Goal: Information Seeking & Learning: Check status

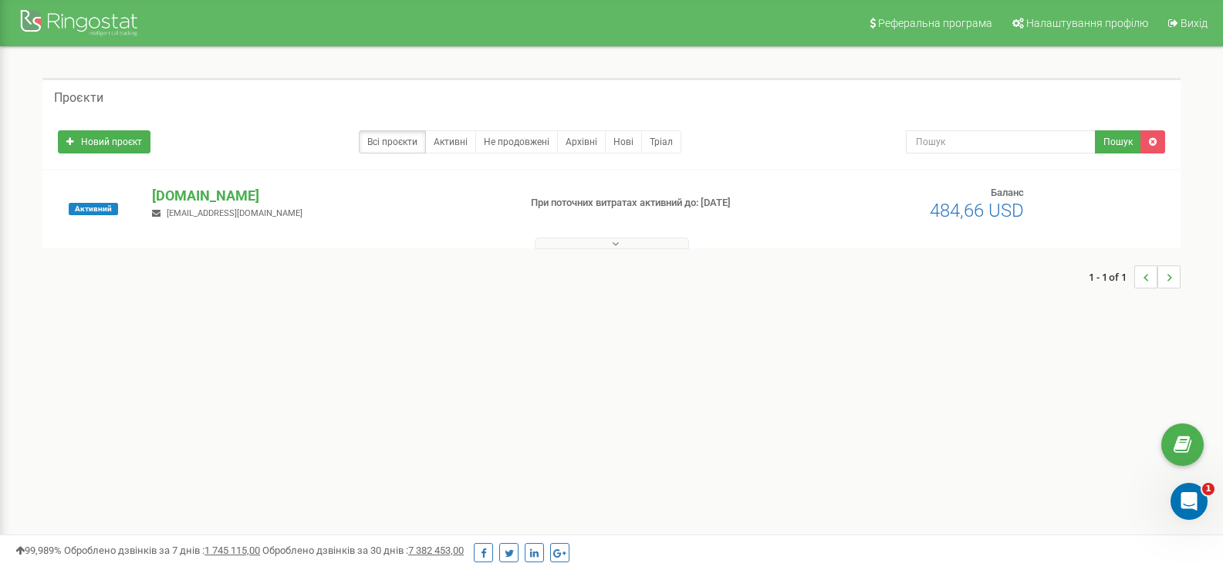
click at [188, 193] on p "[DOMAIN_NAME]" at bounding box center [328, 196] width 353 height 20
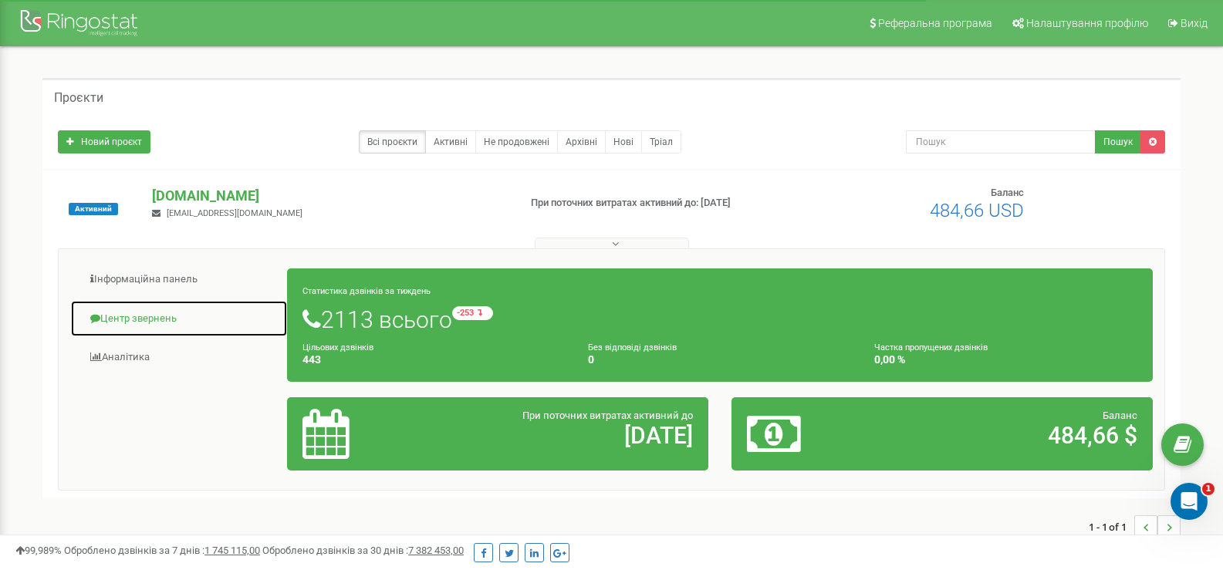
click at [144, 321] on link "Центр звернень" at bounding box center [179, 319] width 218 height 38
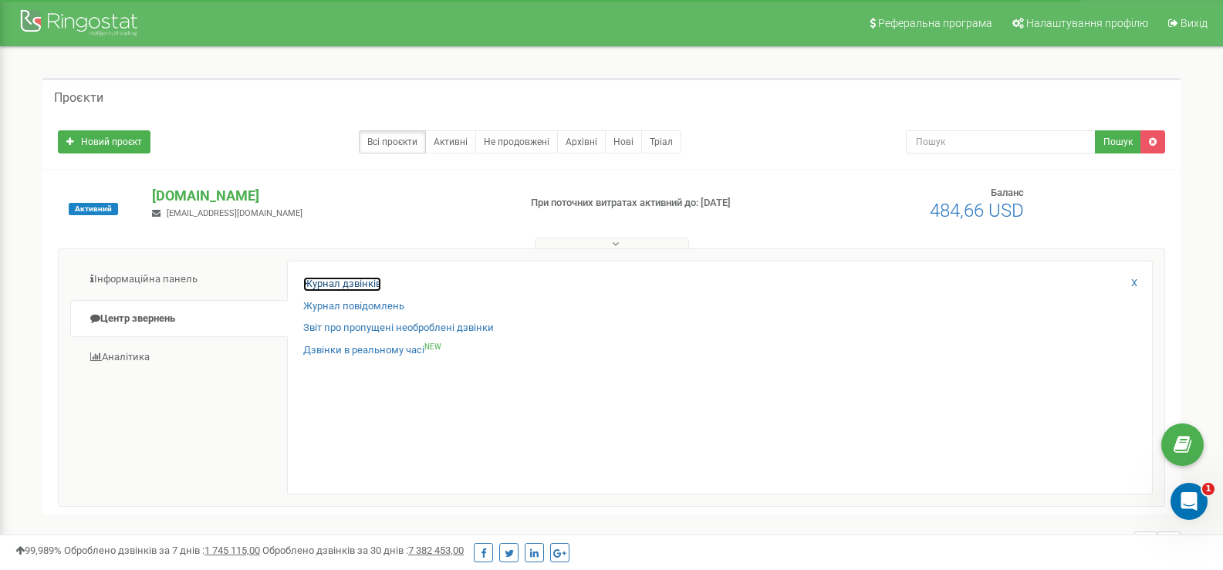
click at [325, 285] on link "Журнал дзвінків" at bounding box center [342, 284] width 78 height 15
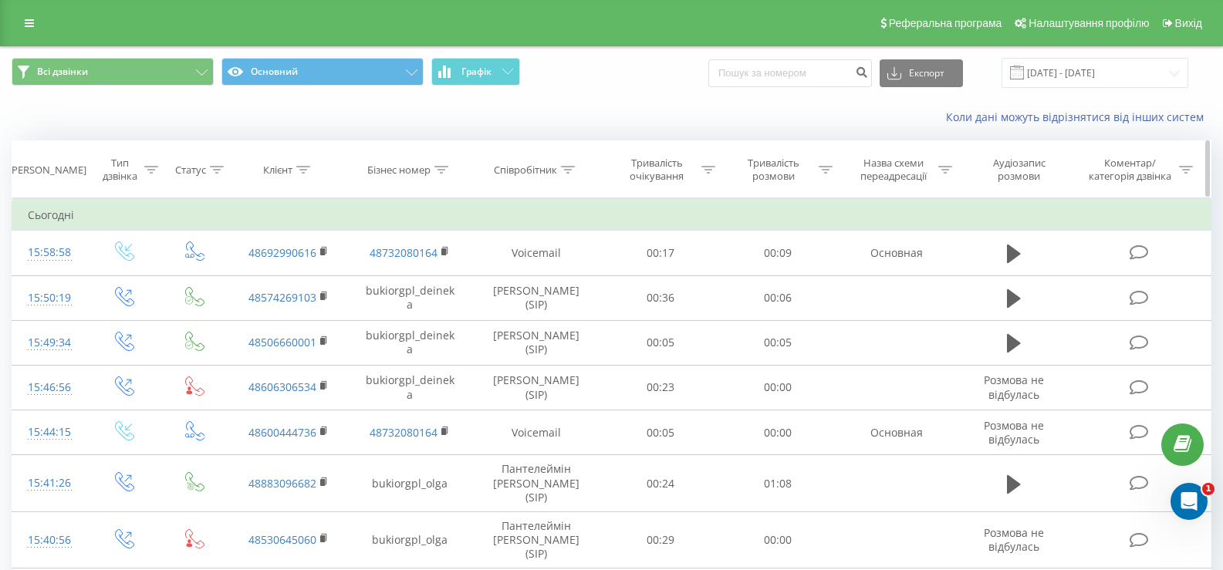
click at [572, 168] on icon at bounding box center [568, 170] width 14 height 8
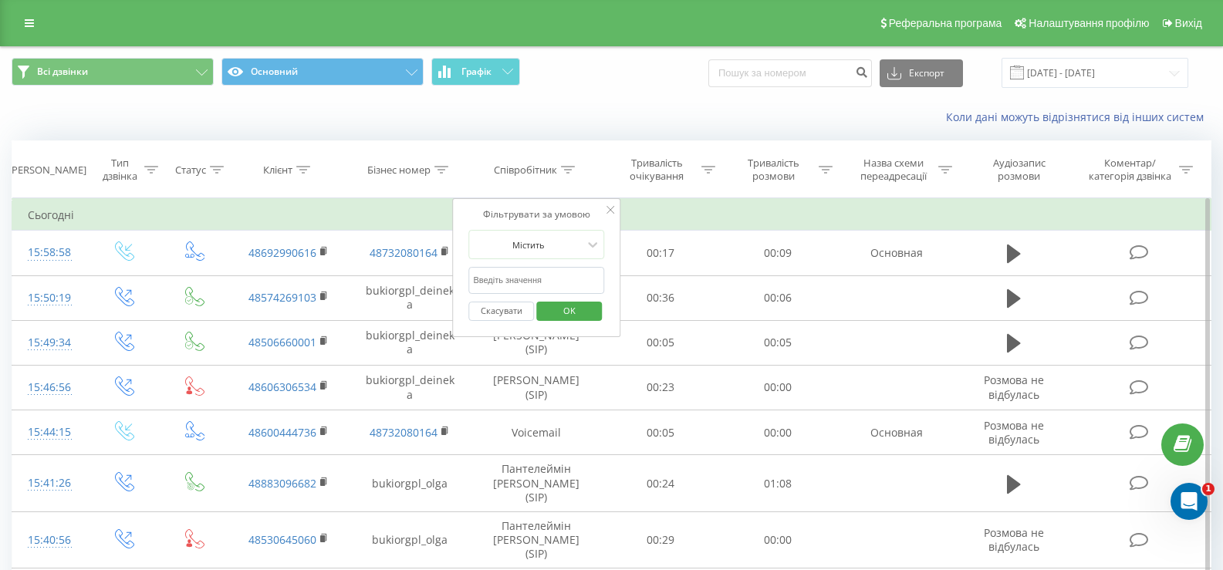
click at [496, 279] on input "text" at bounding box center [536, 280] width 136 height 27
type input "федик"
click at [571, 304] on span "OK" at bounding box center [569, 311] width 43 height 24
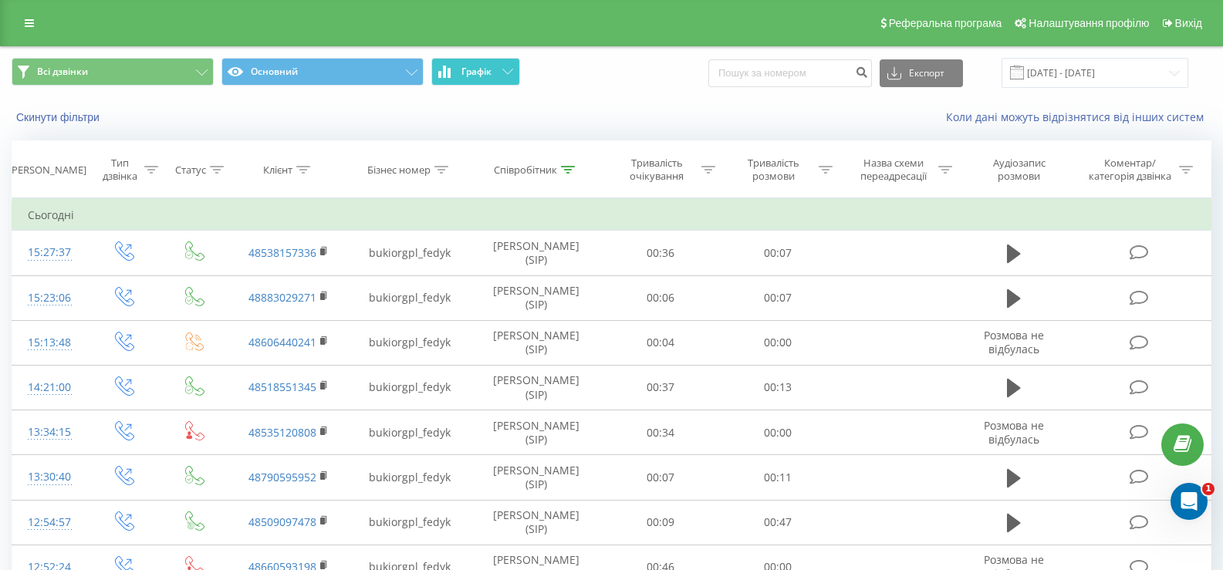
click at [498, 76] on button "Графік" at bounding box center [475, 72] width 89 height 28
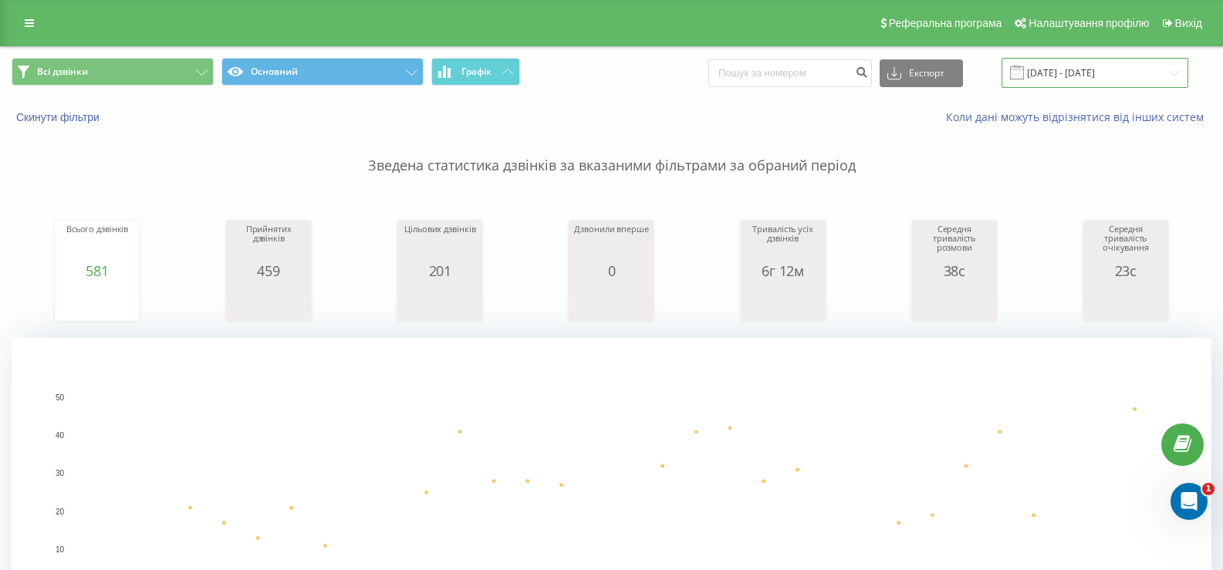
click at [1173, 71] on input "[DATE] - [DATE]" at bounding box center [1094, 73] width 187 height 30
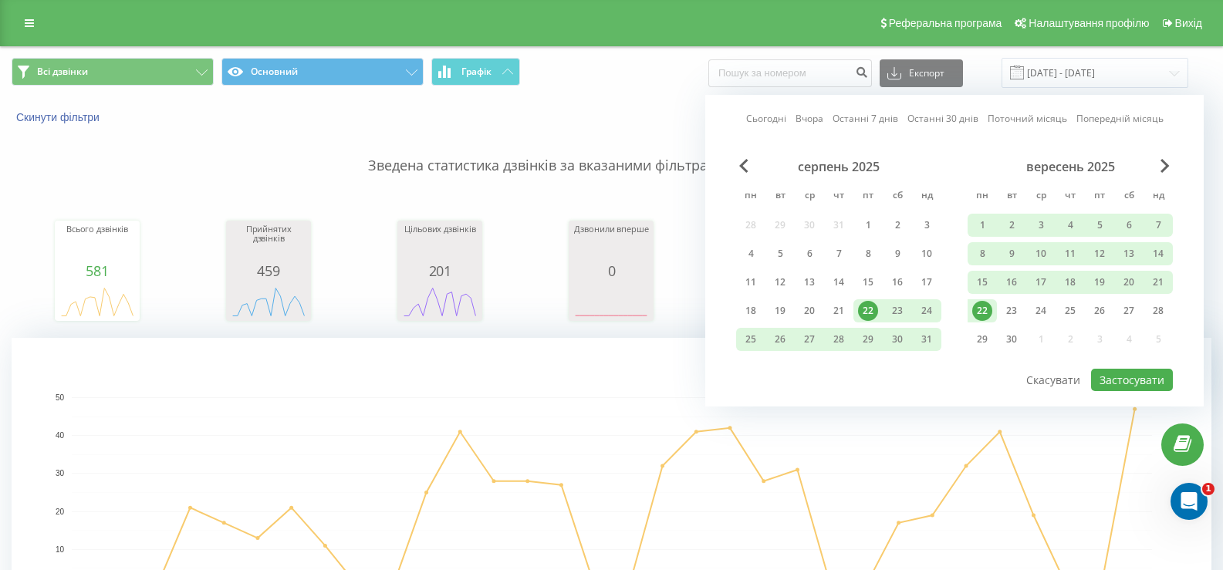
click at [987, 312] on div "22" at bounding box center [982, 311] width 20 height 20
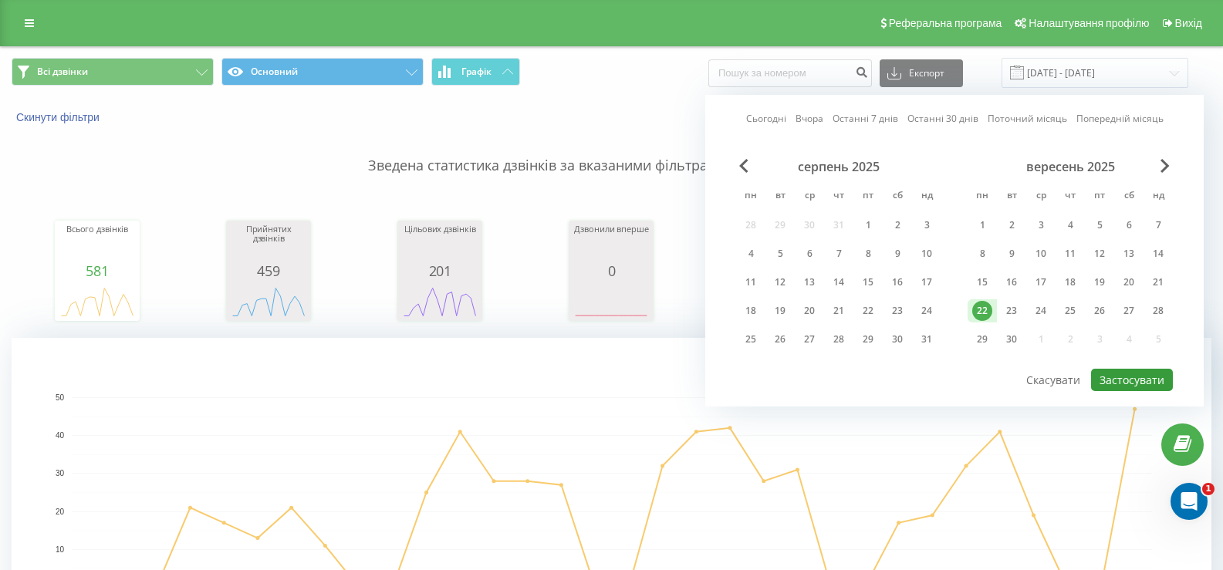
click at [1148, 375] on button "Застосувати" at bounding box center [1132, 380] width 82 height 22
type input "22.09.2025 - 22.09.2025"
